Goal: Find specific page/section

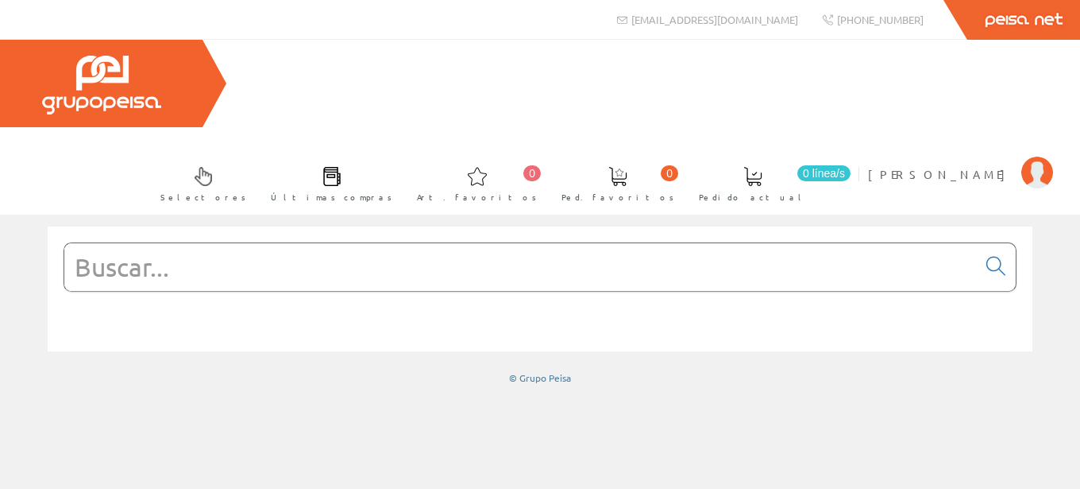
click at [189, 243] on input "text" at bounding box center [520, 267] width 913 height 48
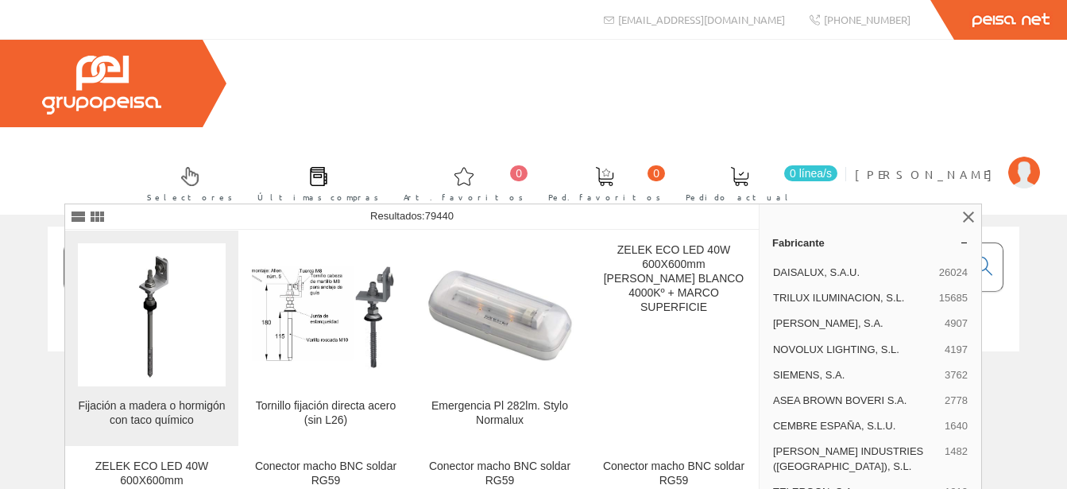
type input "S01-"
click at [164, 410] on div "Fijación a madera o hormigón con taco químico" at bounding box center [152, 413] width 148 height 29
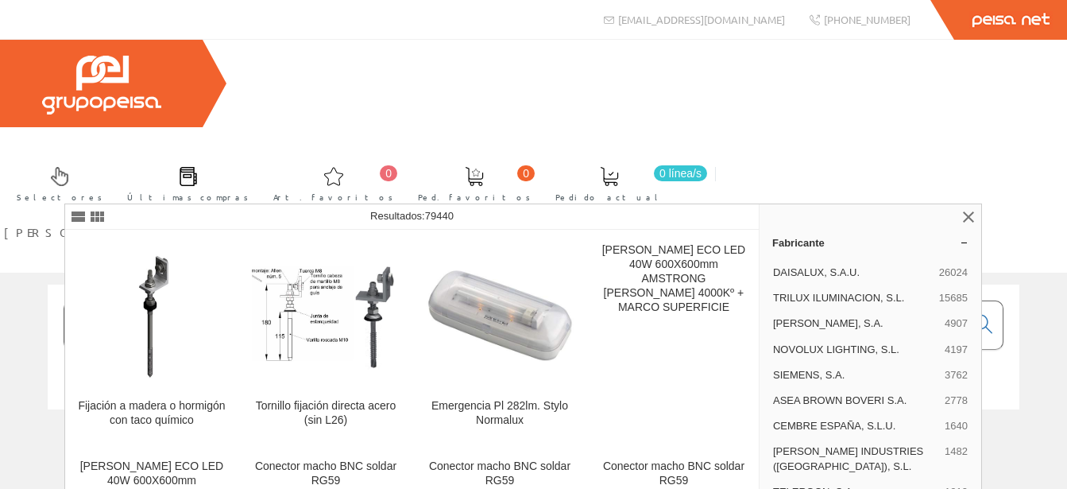
click at [141, 301] on input "S01-" at bounding box center [513, 325] width 899 height 48
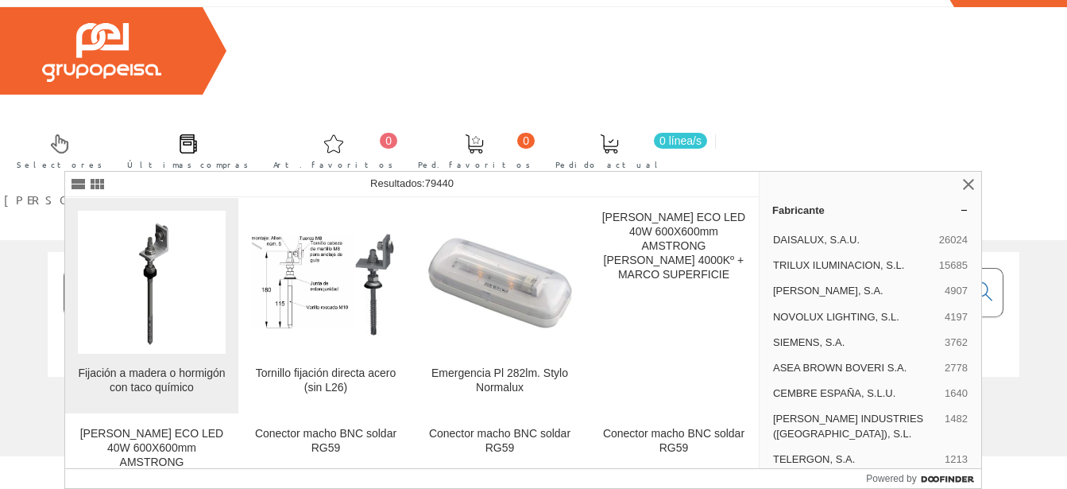
type input "S01"
click at [151, 331] on img at bounding box center [151, 282] width 83 height 143
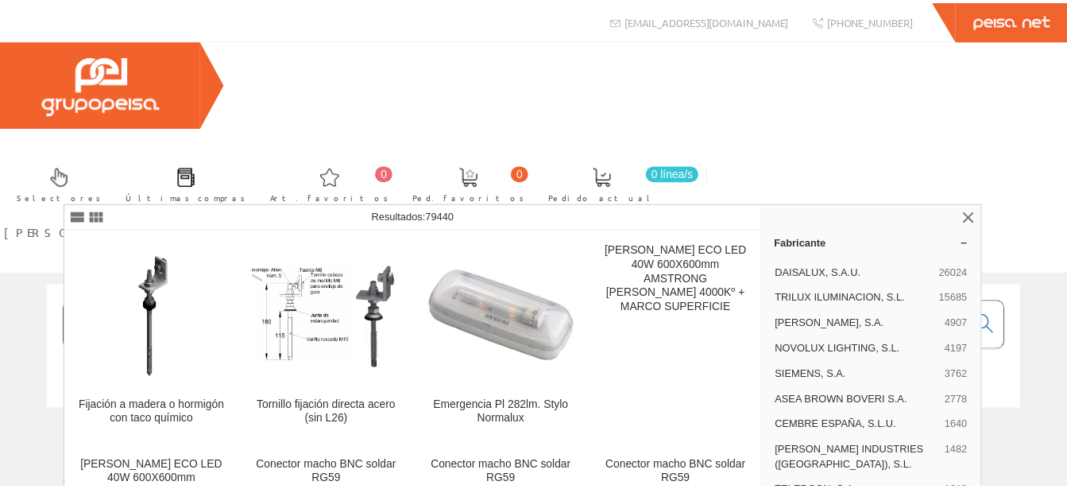
scroll to position [33, 0]
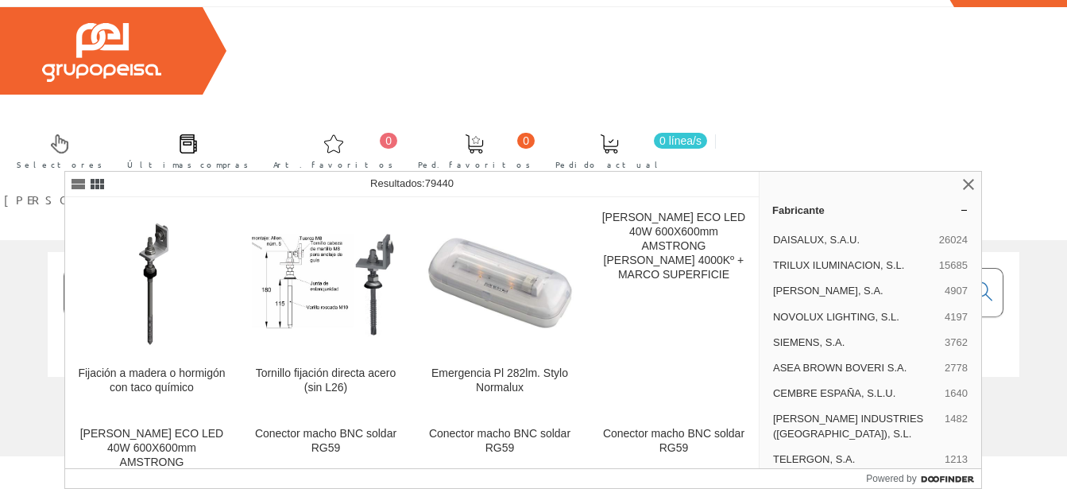
click at [92, 187] on link at bounding box center [96, 184] width 19 height 19
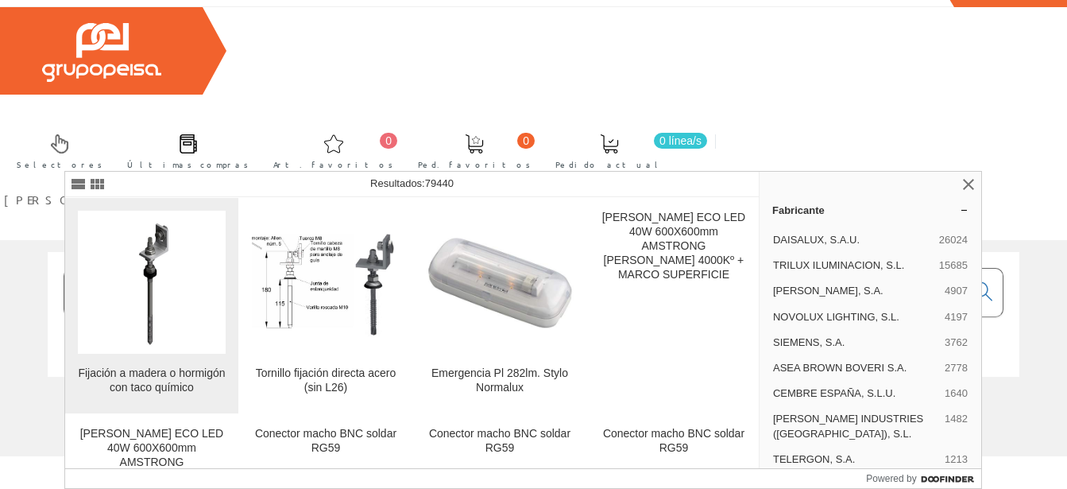
click at [152, 381] on div "Fijación a madera o hormigón con taco químico" at bounding box center [152, 380] width 148 height 29
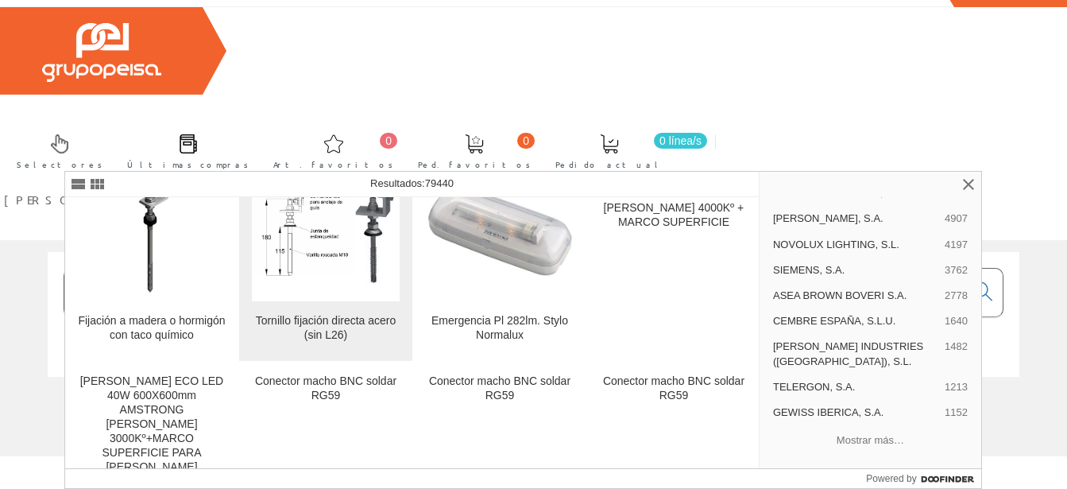
scroll to position [76, 0]
